Goal: Transaction & Acquisition: Purchase product/service

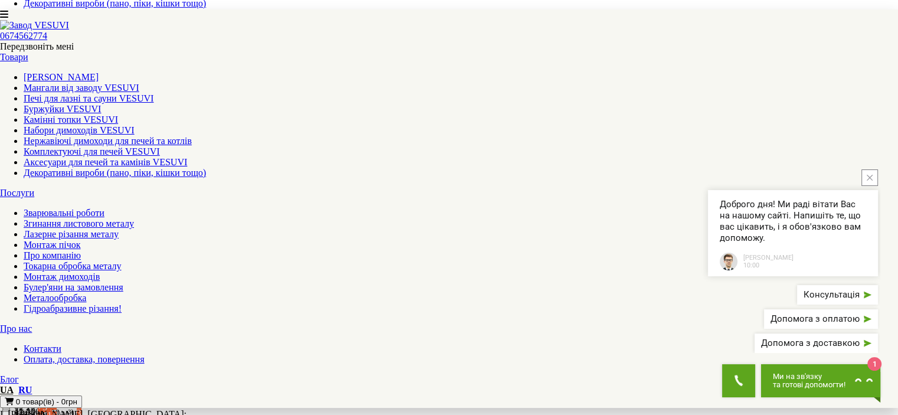
scroll to position [472, 0]
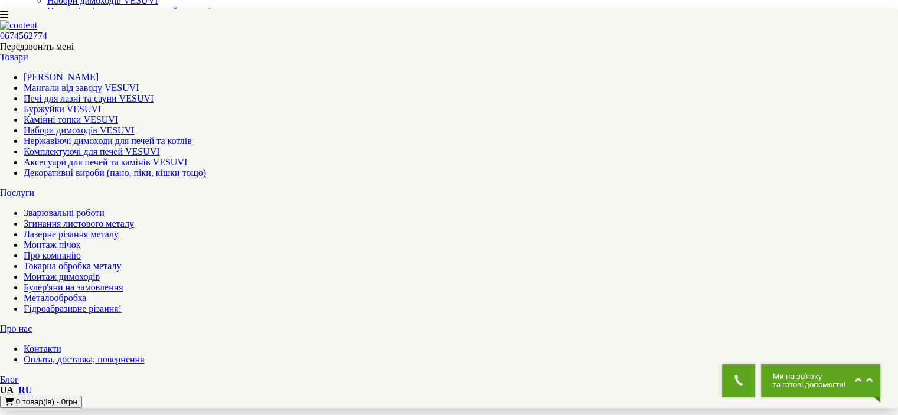
scroll to position [59, 0]
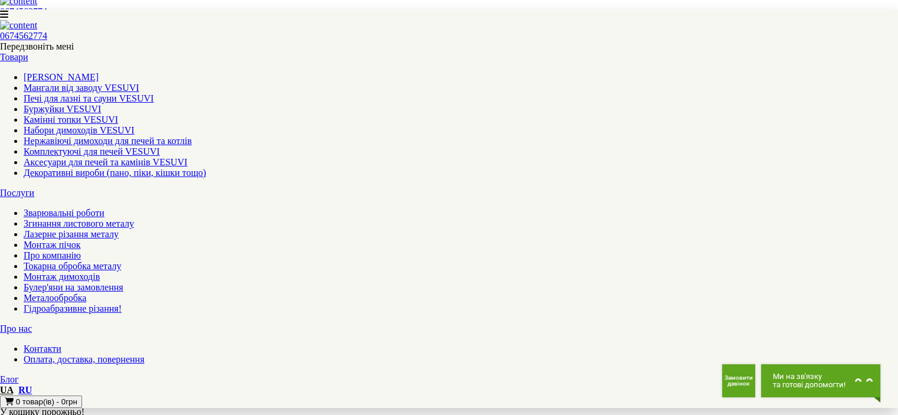
scroll to position [354, 0]
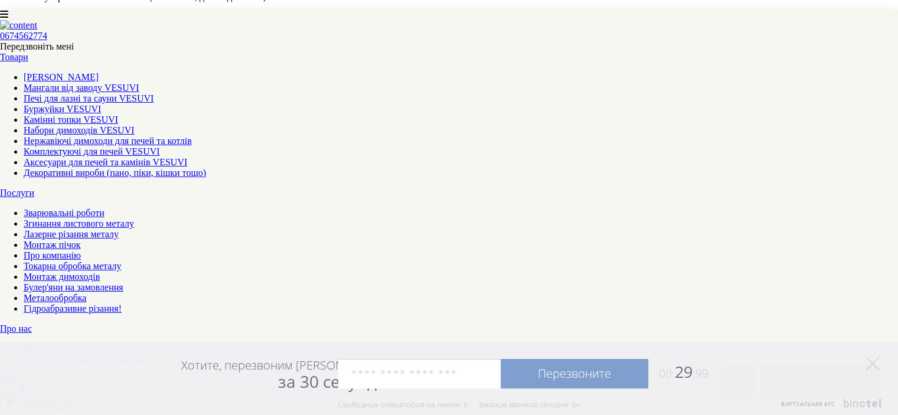
scroll to position [767, 0]
click at [873, 363] on polygon at bounding box center [872, 363] width 14 height 14
